Goal: Task Accomplishment & Management: Use online tool/utility

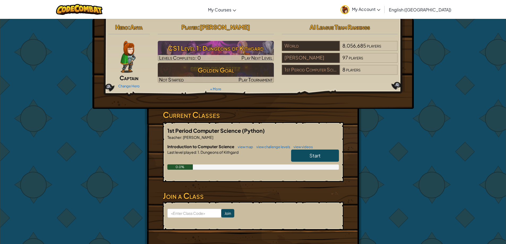
click at [132, 84] on div "Change Hero" at bounding box center [129, 86] width 42 height 9
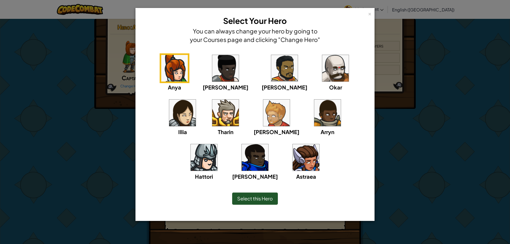
click at [293, 153] on img at bounding box center [306, 157] width 27 height 27
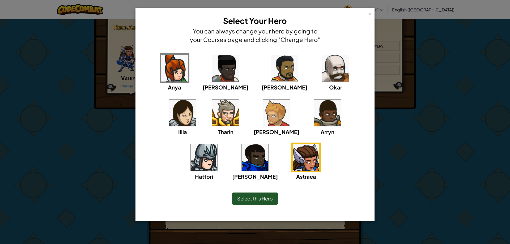
click at [270, 200] on span "Select this Hero" at bounding box center [255, 199] width 36 height 6
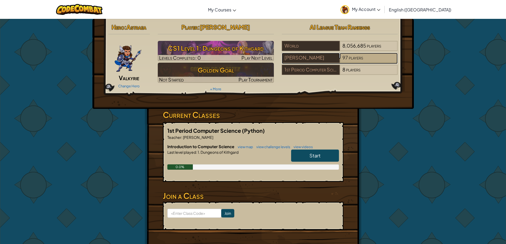
click at [359, 58] on span "players" at bounding box center [356, 57] width 14 height 6
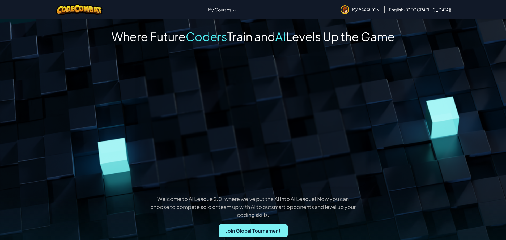
click at [226, 225] on span "Join Global Tournament" at bounding box center [253, 231] width 69 height 13
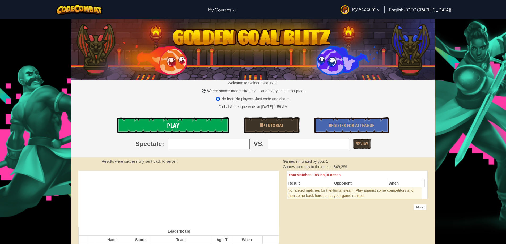
click at [208, 126] on link "Play" at bounding box center [173, 125] width 112 height 16
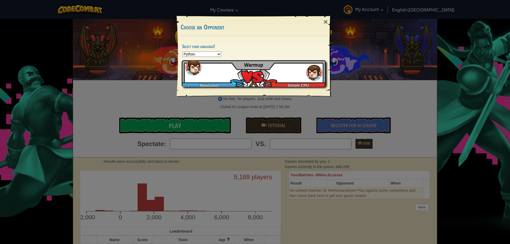
click at [296, 76] on div "Newcomer Simple CPU Warmup" at bounding box center [254, 73] width 144 height 27
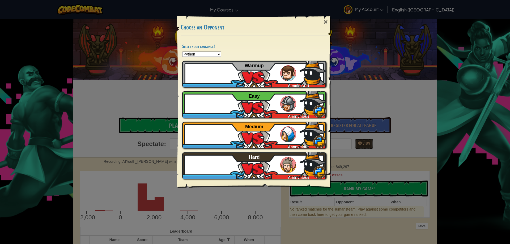
click at [111, 30] on div "× Choose an Opponent Select your language! Python JavaScript CoffeeScript Lua C…" at bounding box center [255, 122] width 510 height 244
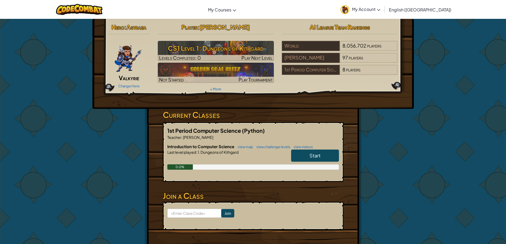
click at [298, 151] on link "Start" at bounding box center [315, 156] width 48 height 12
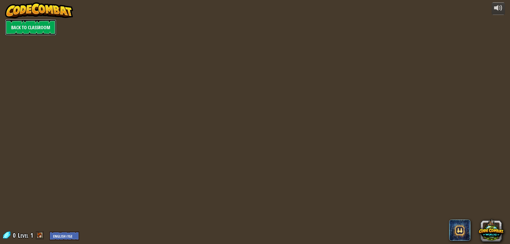
click at [45, 23] on link "Back to Classroom" at bounding box center [30, 27] width 51 height 16
